Goal: Information Seeking & Learning: Learn about a topic

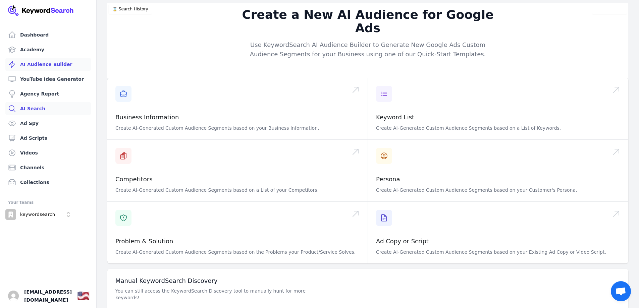
click at [38, 110] on link "AI Search" at bounding box center [48, 108] width 86 height 13
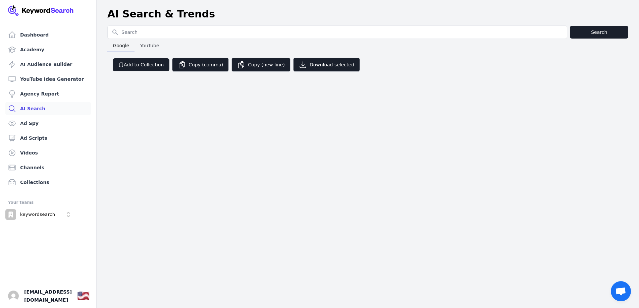
click at [143, 27] on input "Search for YouTube Keywords" at bounding box center [337, 32] width 459 height 13
type input "custom pet t shirt"
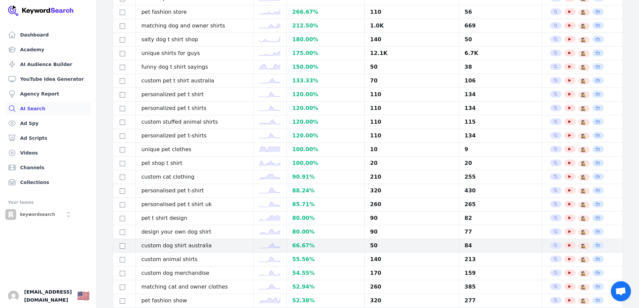
scroll to position [201, 0]
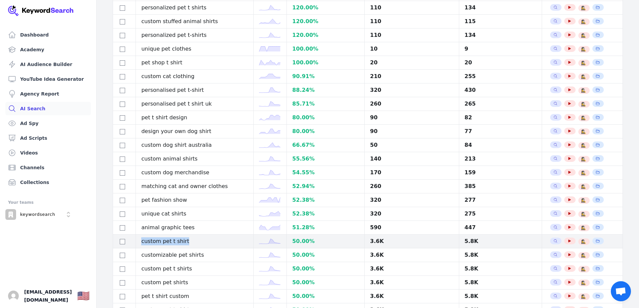
drag, startPoint x: 189, startPoint y: 243, endPoint x: 143, endPoint y: 244, distance: 46.3
click at [143, 244] on td "custom pet t shirt" at bounding box center [195, 242] width 118 height 14
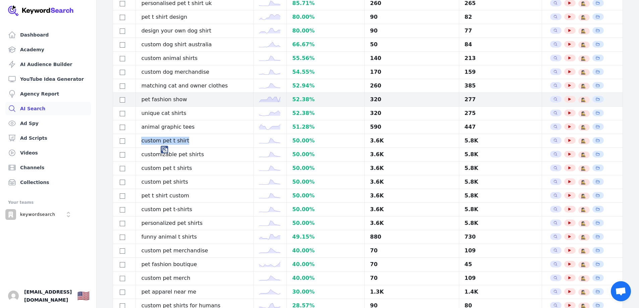
scroll to position [336, 0]
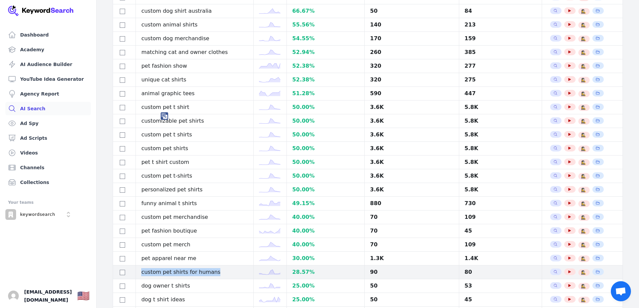
drag, startPoint x: 219, startPoint y: 273, endPoint x: 142, endPoint y: 272, distance: 77.5
click at [142, 272] on td "custom pet shirts for humans" at bounding box center [195, 273] width 118 height 14
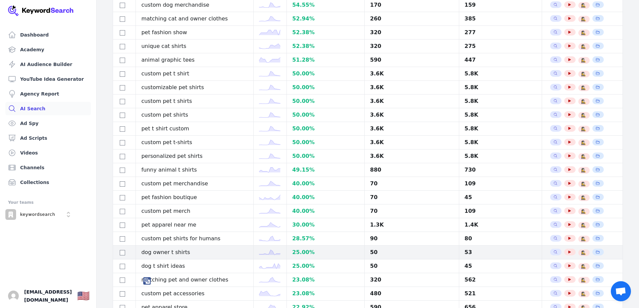
click at [191, 257] on td "dog owner t shirts" at bounding box center [195, 253] width 118 height 14
drag, startPoint x: 193, startPoint y: 252, endPoint x: 137, endPoint y: 248, distance: 55.8
click at [137, 248] on tr "dog owner t shirts 25.00 % 50 53 Search Related Keywords See YouTube Results Se…" at bounding box center [368, 253] width 510 height 14
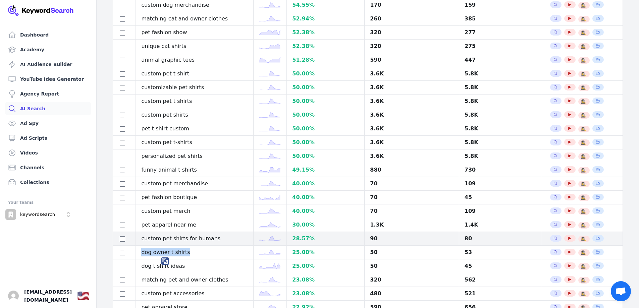
copy tr "dog owner t shirts"
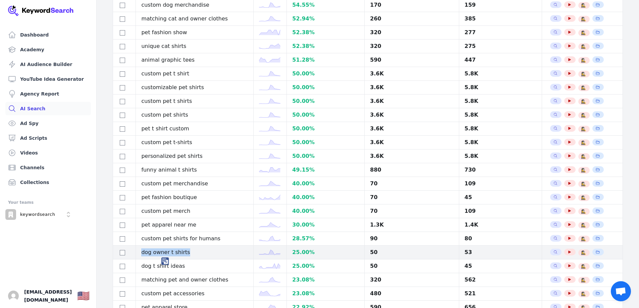
click at [190, 251] on td "dog owner t shirts" at bounding box center [195, 253] width 118 height 14
click at [191, 253] on td "dog owner t shirts" at bounding box center [195, 253] width 118 height 14
drag, startPoint x: 186, startPoint y: 253, endPoint x: 154, endPoint y: 252, distance: 31.9
click at [154, 252] on td "dog owner t shirts" at bounding box center [195, 253] width 118 height 14
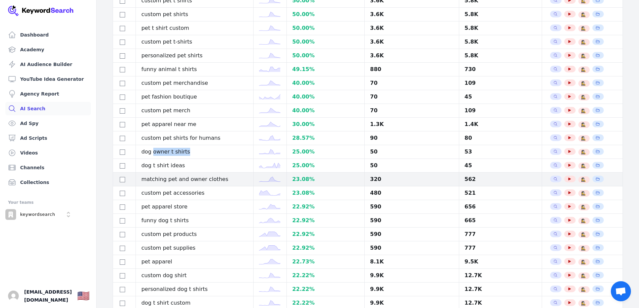
scroll to position [499, 0]
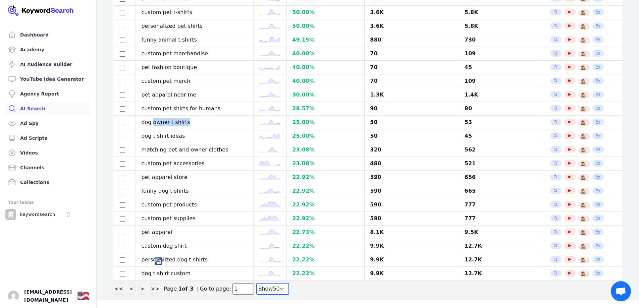
click at [257, 288] on select "Show 30 Show 40 Show 50 Show 100" at bounding box center [273, 289] width 32 height 11
select select "100"
click at [257, 295] on select "Show 30 Show 40 Show 50 Show 100" at bounding box center [273, 289] width 32 height 11
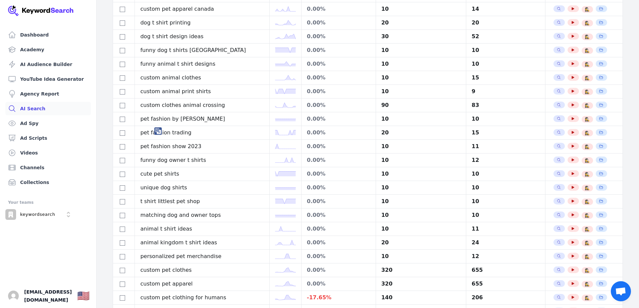
scroll to position [1187, 0]
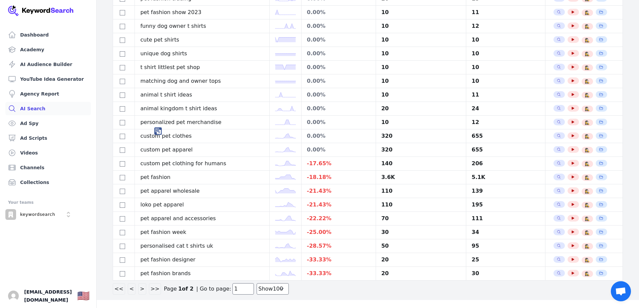
click at [142, 290] on button ">" at bounding box center [142, 289] width 8 height 11
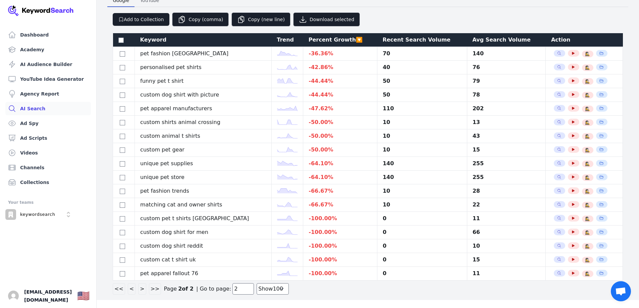
scroll to position [45, 0]
